Goal: Information Seeking & Learning: Learn about a topic

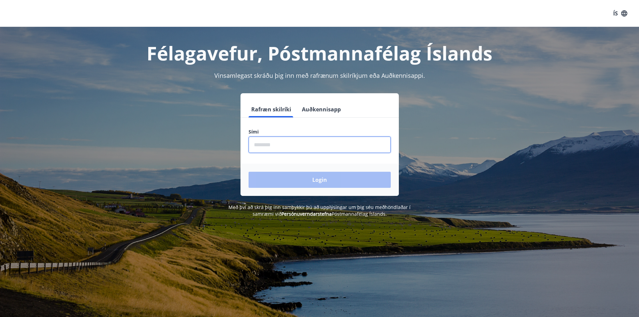
click at [258, 144] on input "phone" at bounding box center [320, 145] width 142 height 16
type input "********"
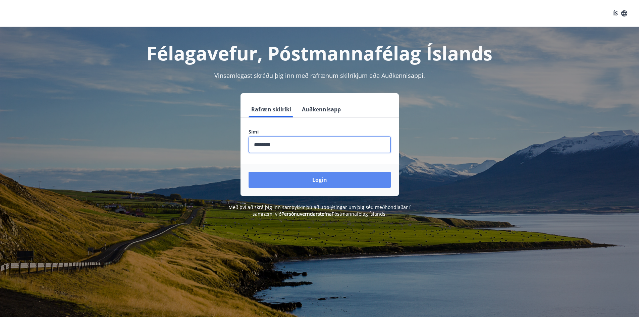
click at [310, 179] on button "Login" at bounding box center [320, 180] width 142 height 16
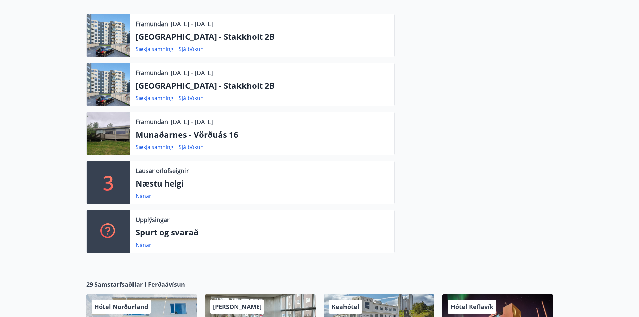
scroll to position [201, 0]
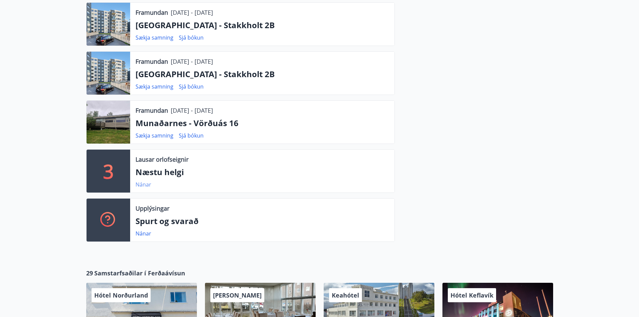
click at [147, 184] on link "Nánar" at bounding box center [144, 184] width 16 height 7
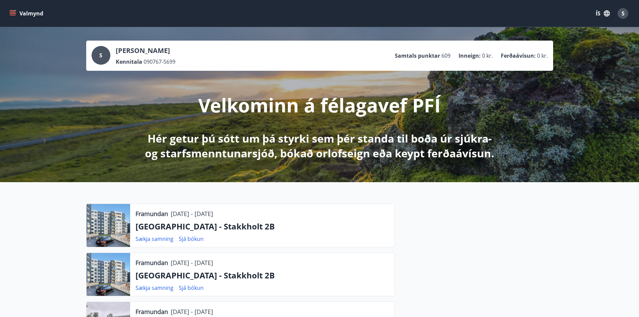
click at [13, 12] on icon "menu" at bounding box center [13, 12] width 6 height 1
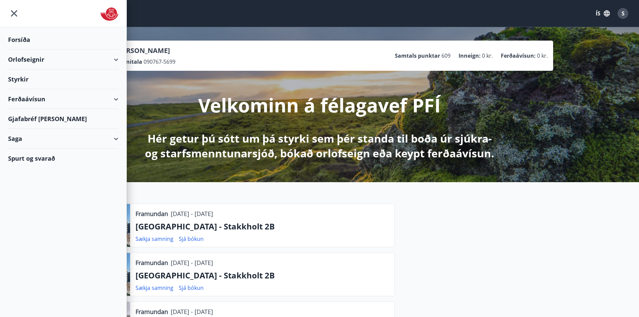
click at [50, 121] on div "Gjafabréf [PERSON_NAME]" at bounding box center [63, 119] width 110 height 20
click at [12, 13] on icon "menu" at bounding box center [14, 13] width 12 height 12
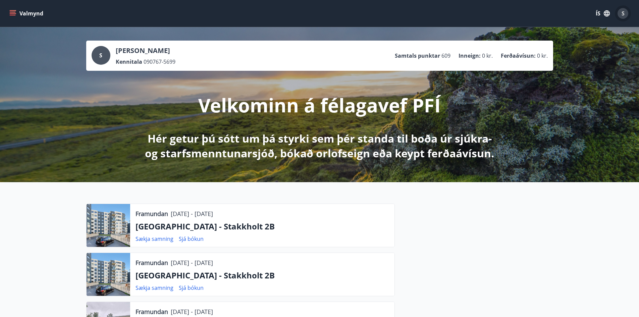
click at [625, 12] on div "S" at bounding box center [623, 13] width 11 height 11
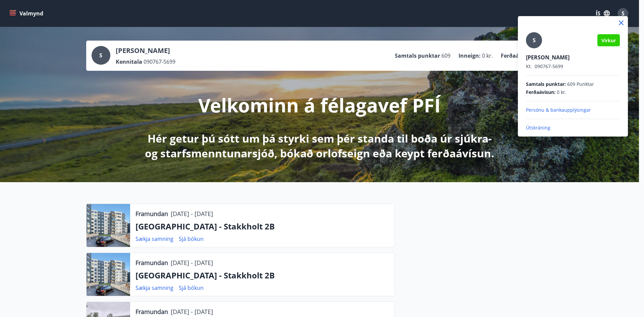
click at [547, 193] on div at bounding box center [322, 158] width 644 height 317
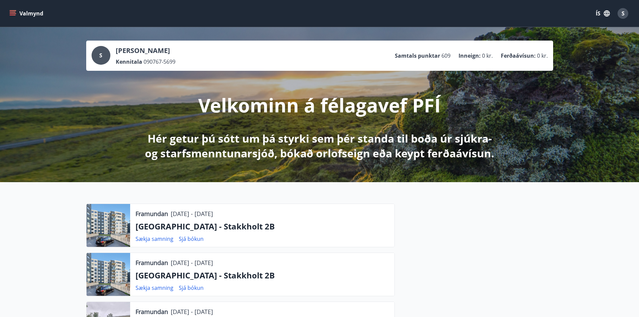
click at [12, 12] on icon "menu" at bounding box center [13, 12] width 6 height 1
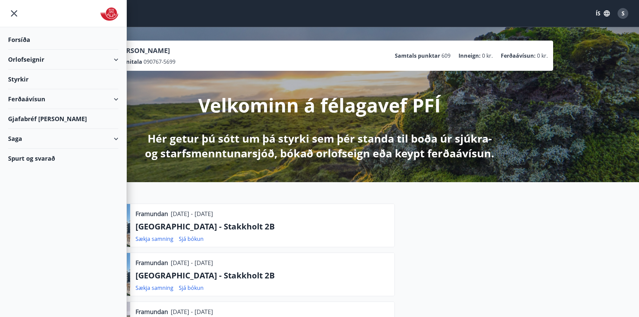
click at [25, 80] on div "Styrkir" at bounding box center [63, 79] width 110 height 20
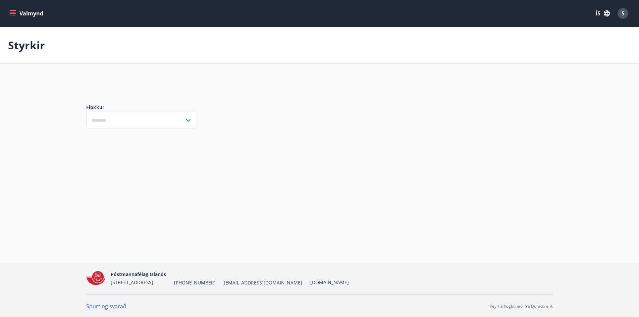
type input "***"
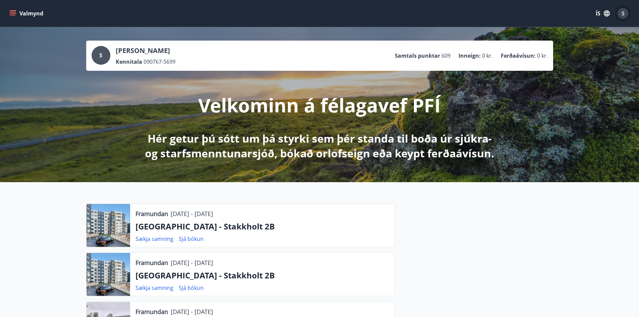
click at [622, 14] on span "S" at bounding box center [623, 13] width 3 height 7
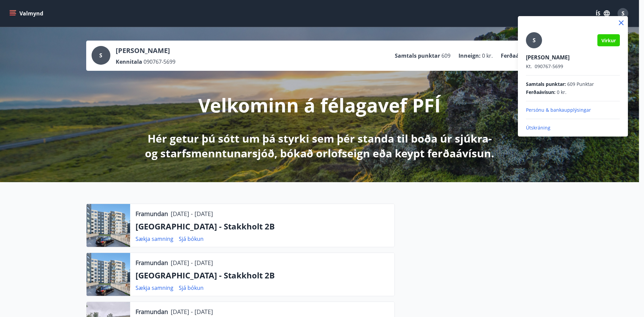
click at [541, 126] on p "Útskráning" at bounding box center [573, 127] width 94 height 7
